Goal: Navigation & Orientation: Find specific page/section

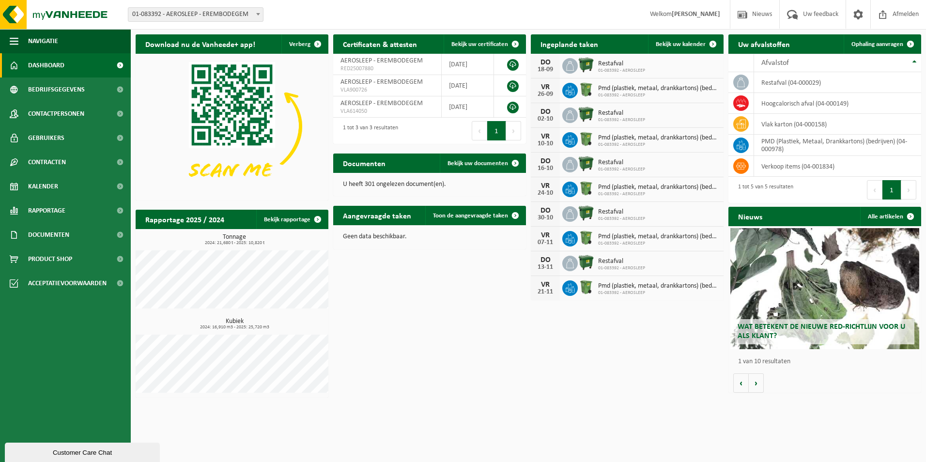
drag, startPoint x: 517, startPoint y: 161, endPoint x: 509, endPoint y: 176, distance: 17.1
click at [517, 161] on span at bounding box center [514, 162] width 19 height 19
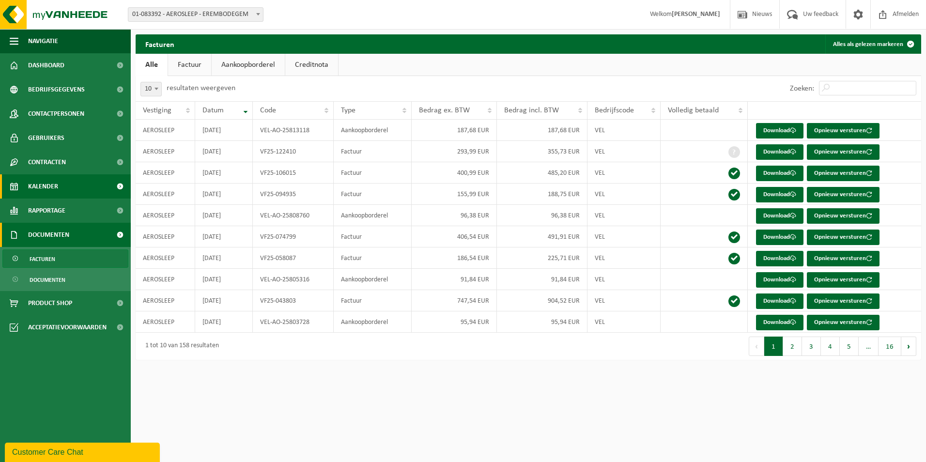
click at [76, 192] on link "Kalender" at bounding box center [65, 186] width 131 height 24
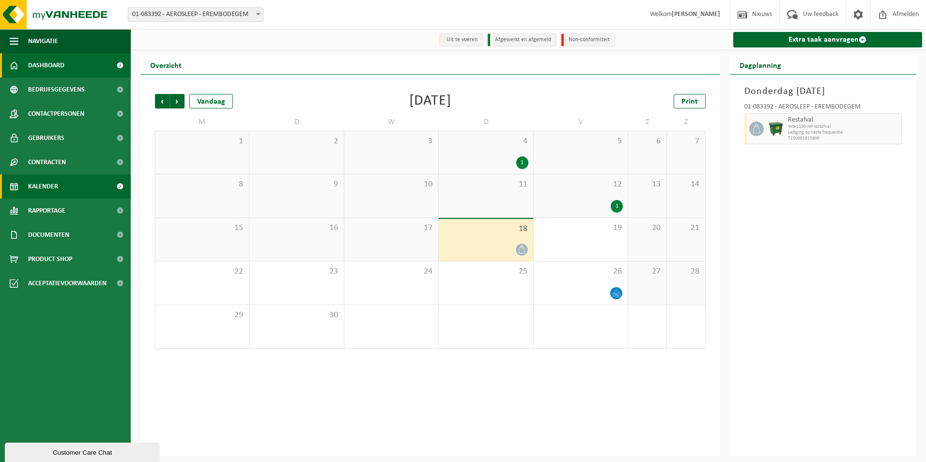
click at [61, 66] on span "Dashboard" at bounding box center [46, 65] width 36 height 24
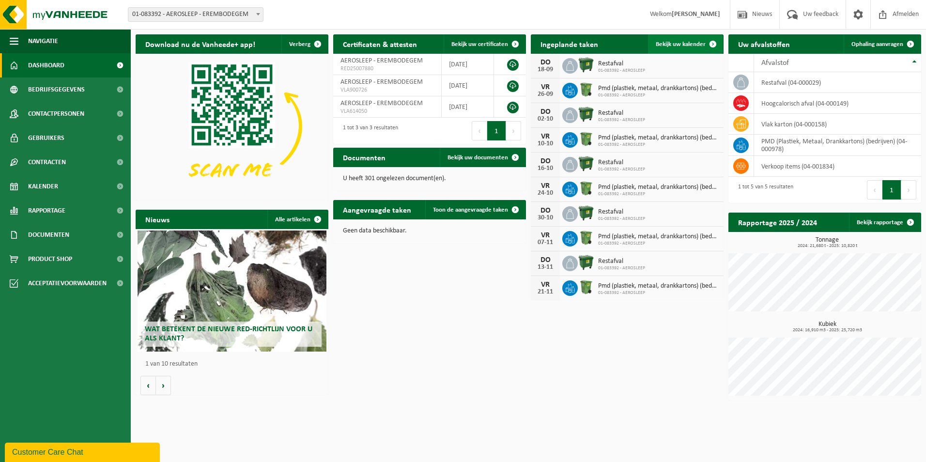
click at [715, 43] on span at bounding box center [712, 43] width 19 height 19
